Goal: Navigation & Orientation: Find specific page/section

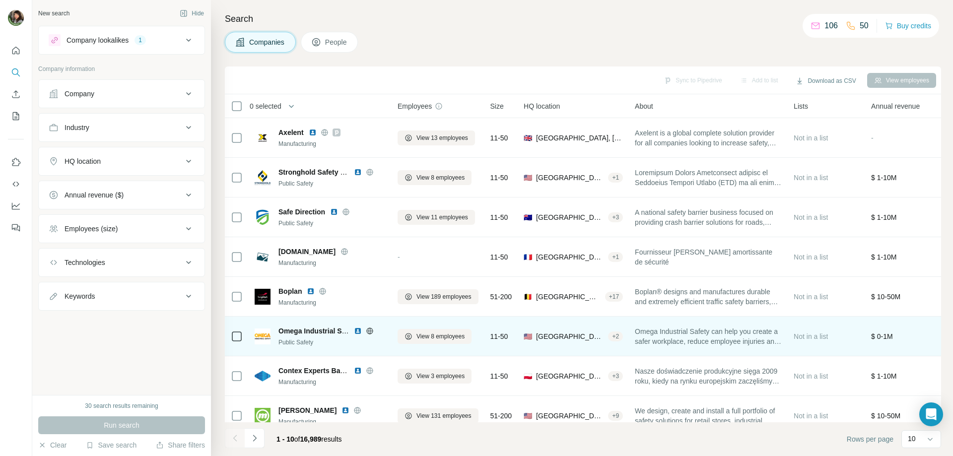
scroll to position [98, 0]
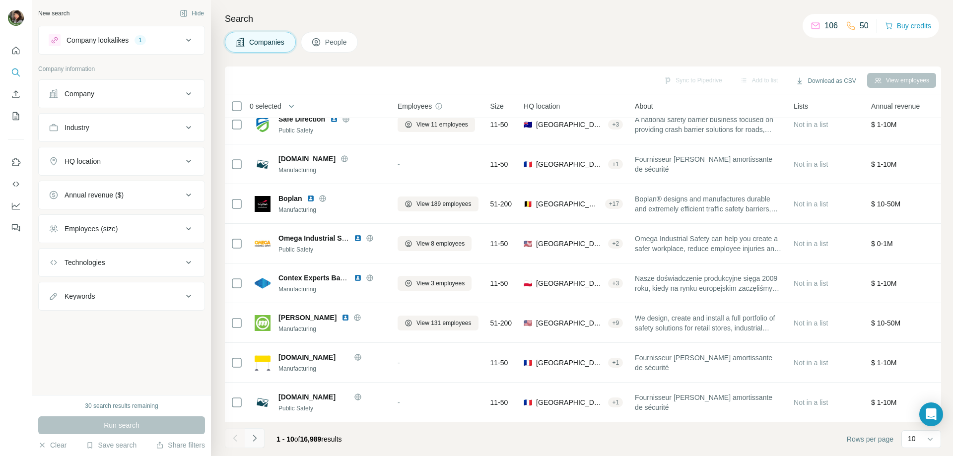
click at [256, 437] on icon "Navigate to next page" at bounding box center [255, 438] width 10 height 10
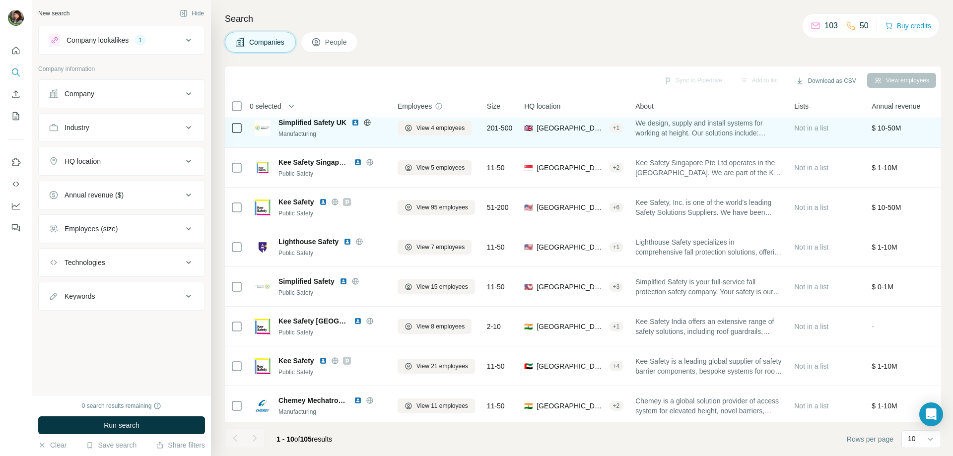
scroll to position [98, 0]
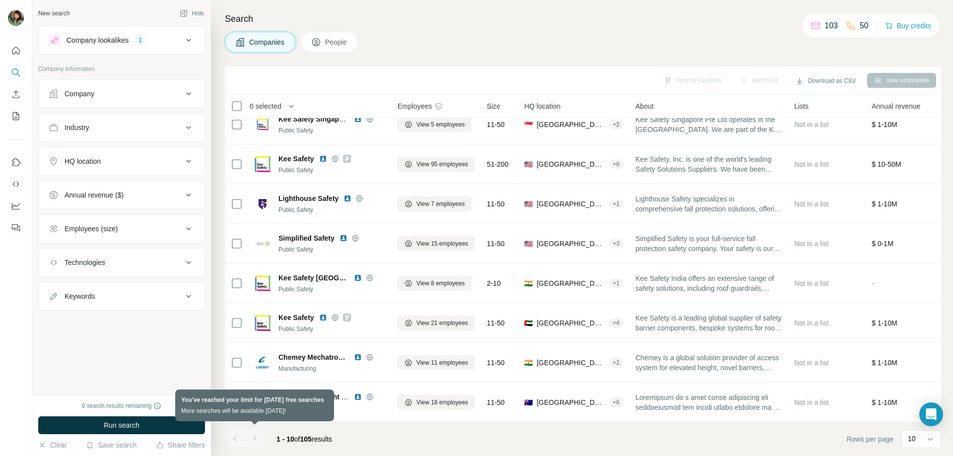
click at [254, 439] on div at bounding box center [255, 439] width 20 height 20
click at [236, 439] on div at bounding box center [235, 439] width 20 height 20
